Goal: Understand process/instructions

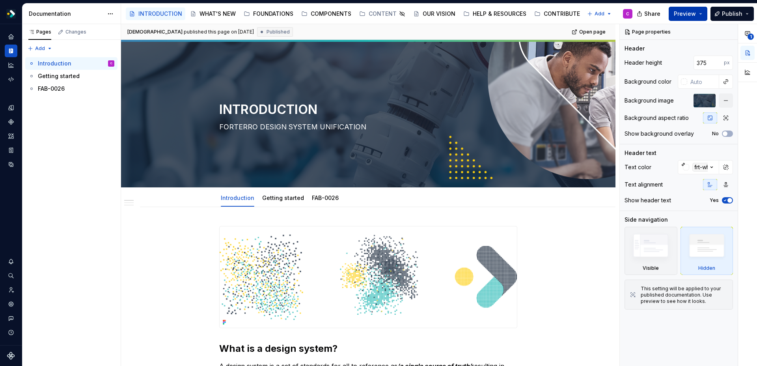
click at [704, 11] on button "Preview" at bounding box center [688, 14] width 39 height 14
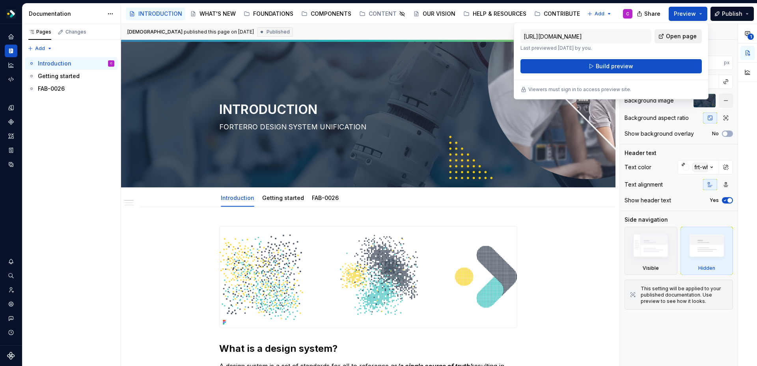
click at [679, 31] on link "Open page" at bounding box center [678, 36] width 47 height 14
type textarea "*"
